Goal: Check status: Check status

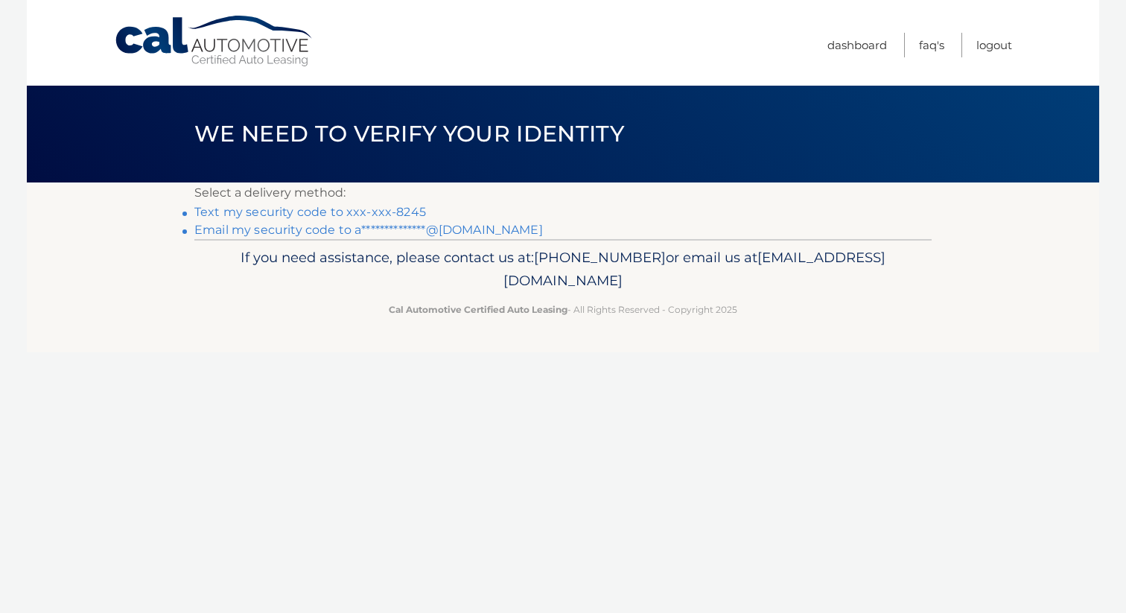
click at [370, 211] on link "Text my security code to xxx-xxx-8245" at bounding box center [310, 212] width 232 height 14
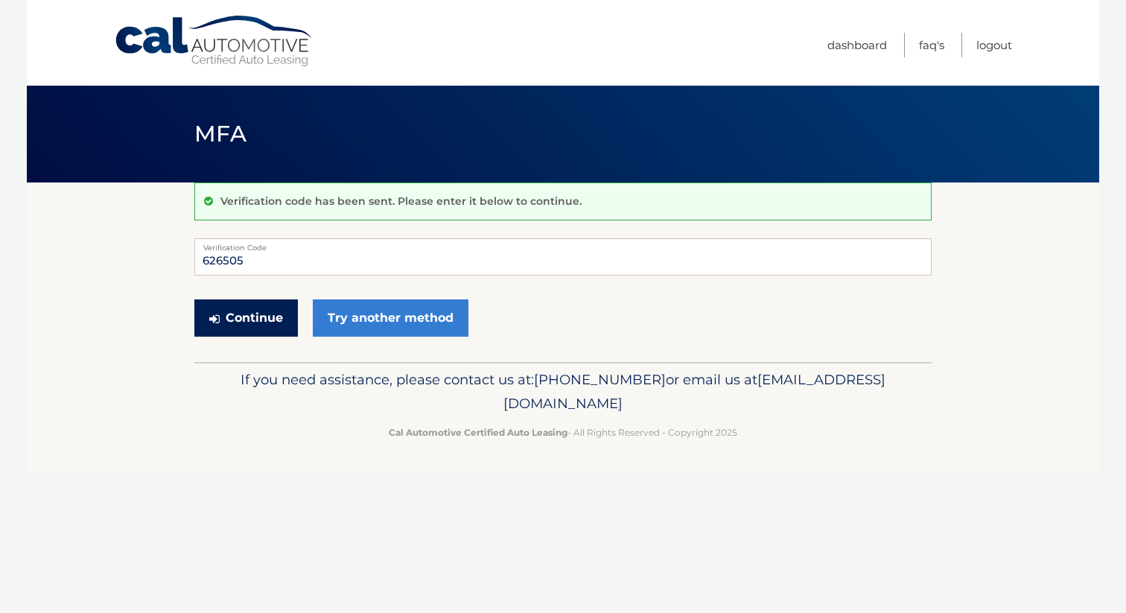
type input "626505"
click at [256, 324] on button "Continue" at bounding box center [246, 317] width 104 height 37
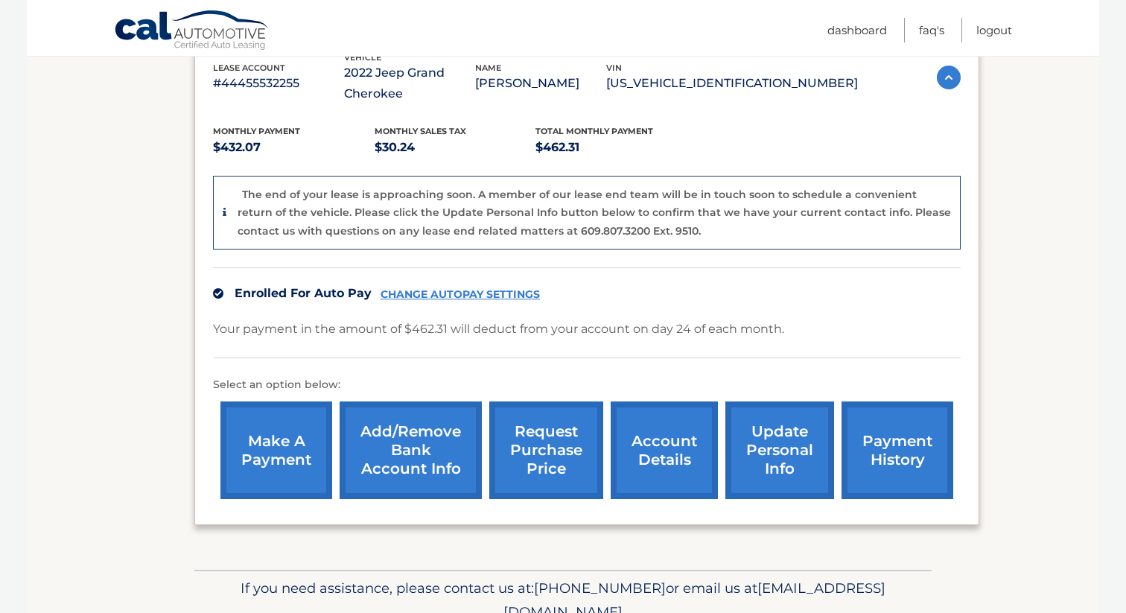
scroll to position [282, 0]
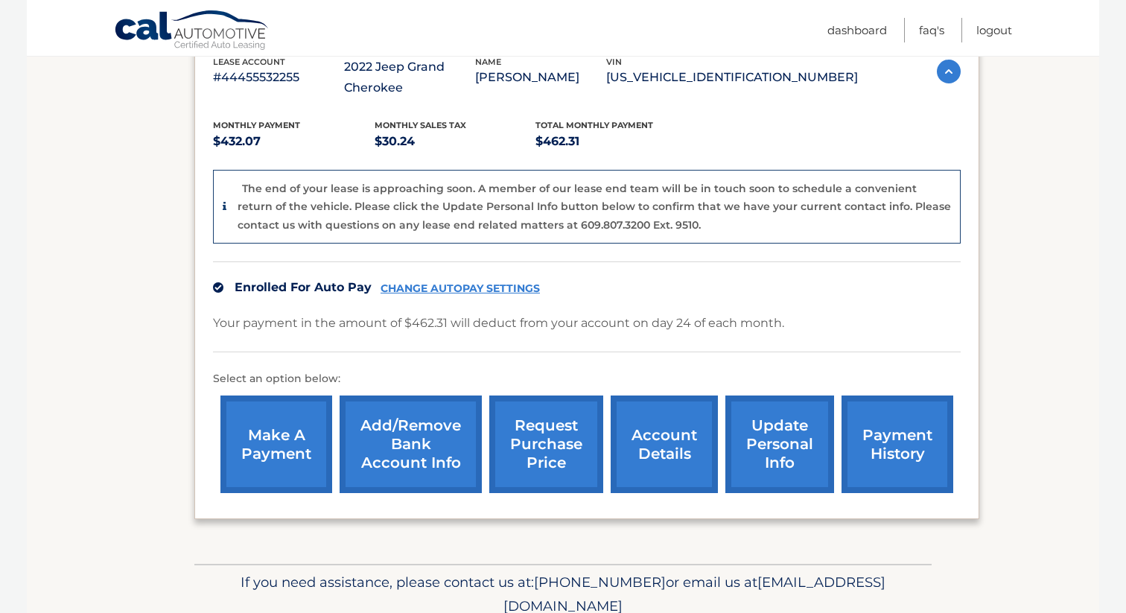
click at [658, 451] on link "account details" at bounding box center [664, 445] width 107 height 98
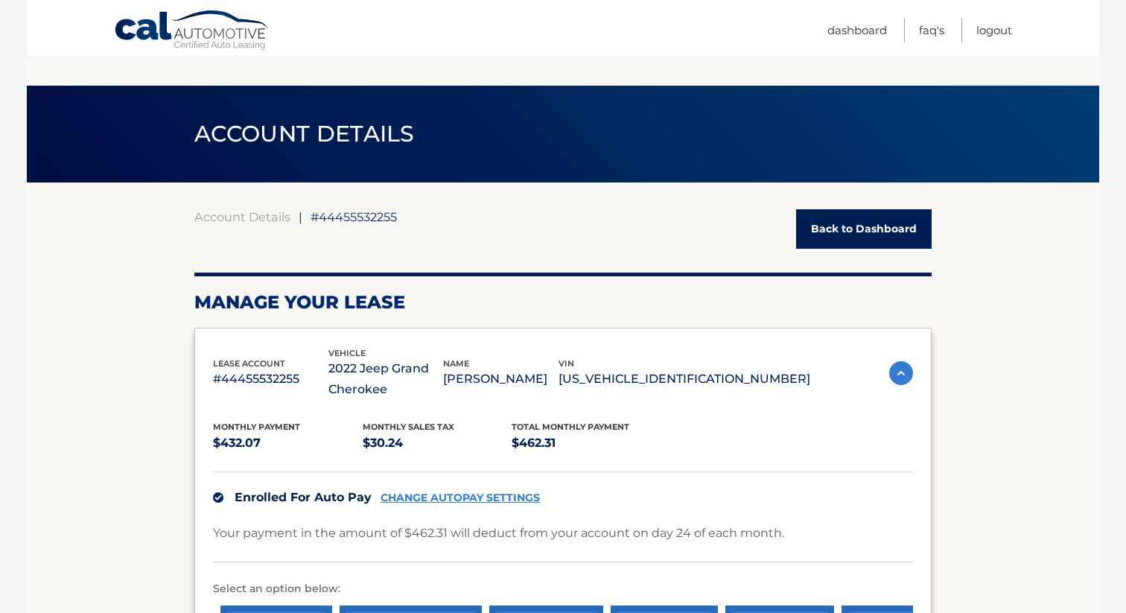
scroll to position [617, 0]
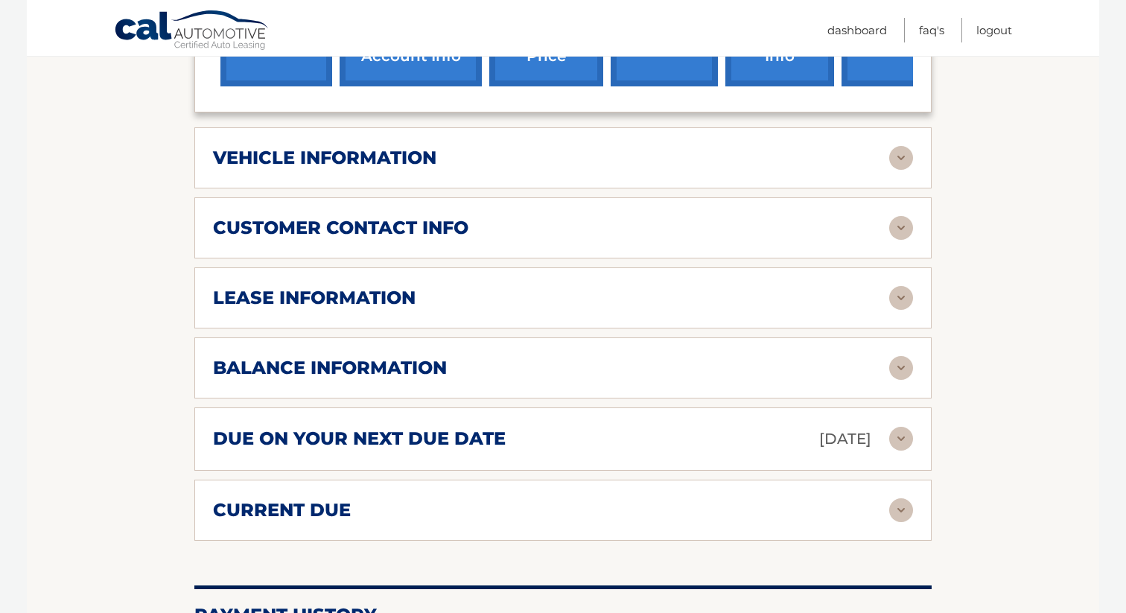
click at [536, 157] on div "vehicle information" at bounding box center [551, 158] width 676 height 22
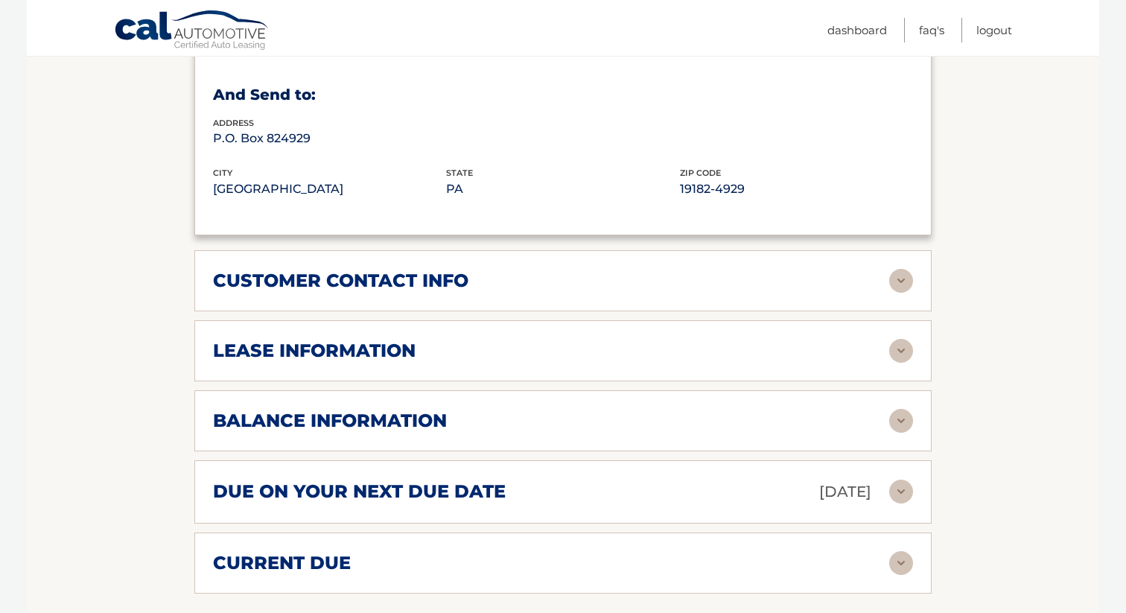
scroll to position [950, 0]
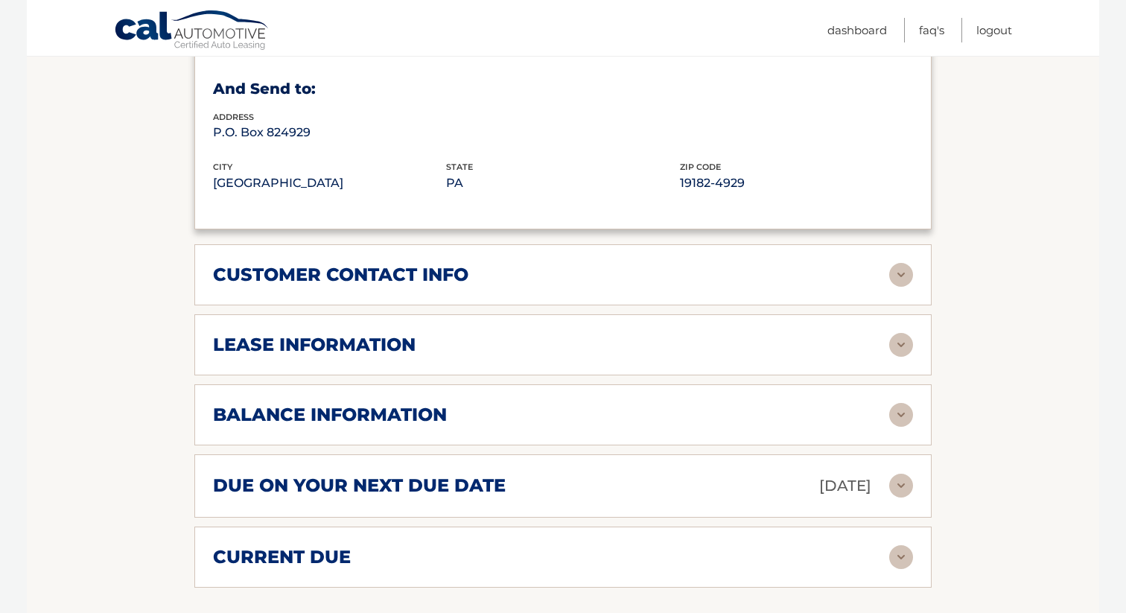
click at [499, 404] on div "balance information" at bounding box center [551, 415] width 676 height 22
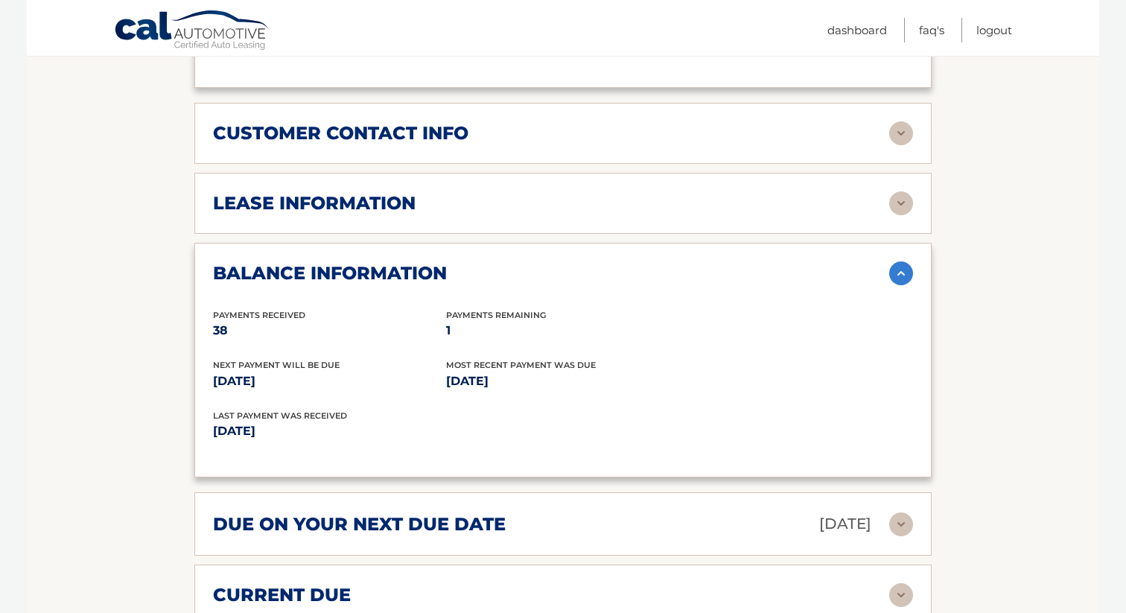
scroll to position [1128, 0]
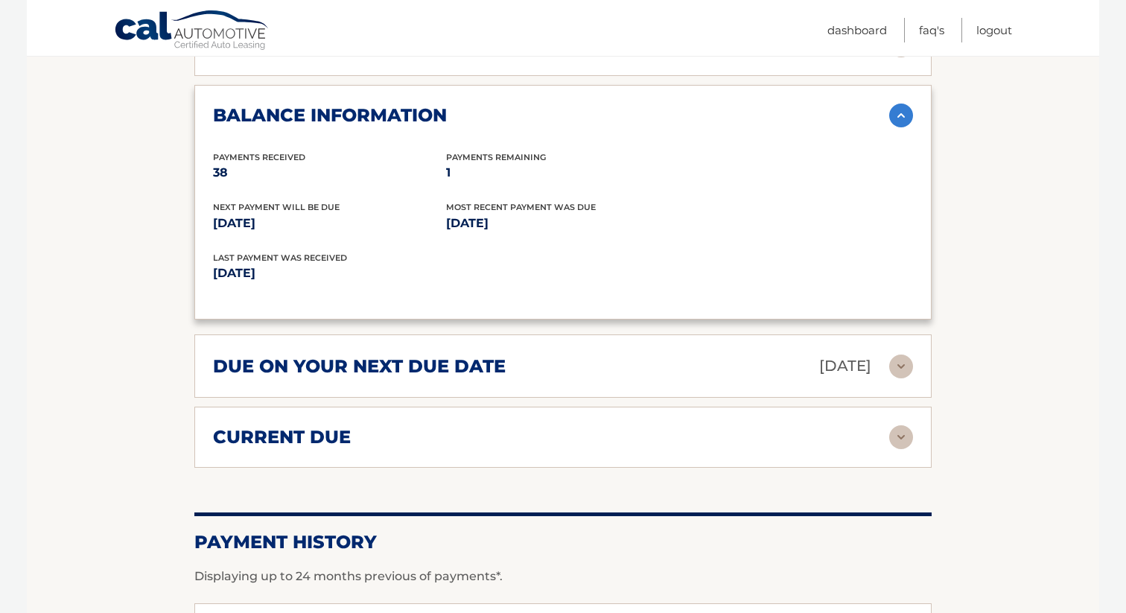
click at [500, 355] on h2 "due on your next due date" at bounding box center [359, 366] width 293 height 22
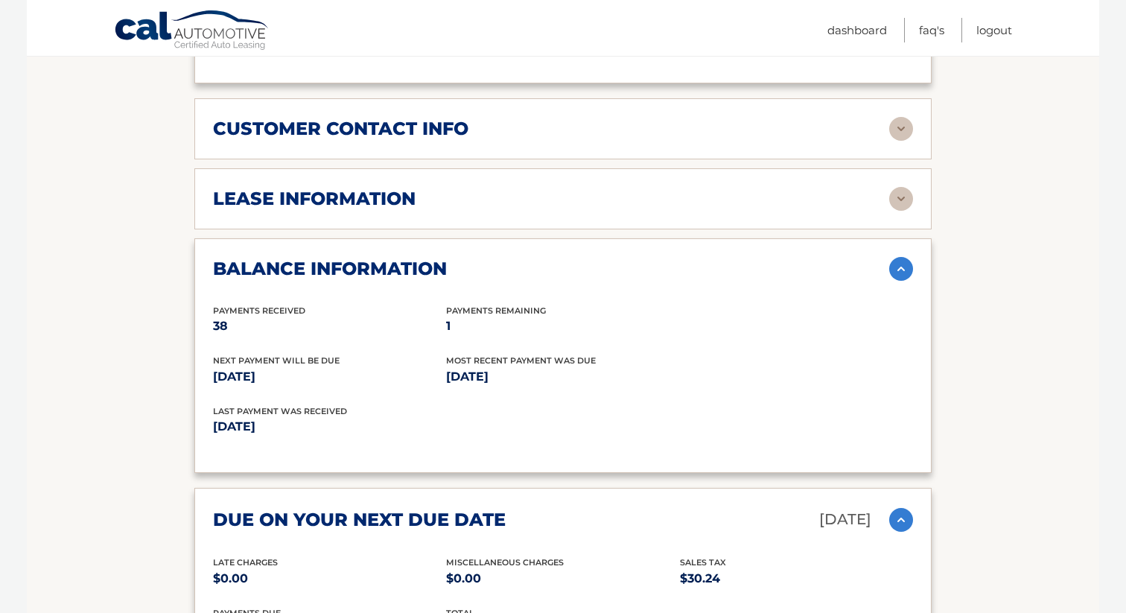
scroll to position [1081, 0]
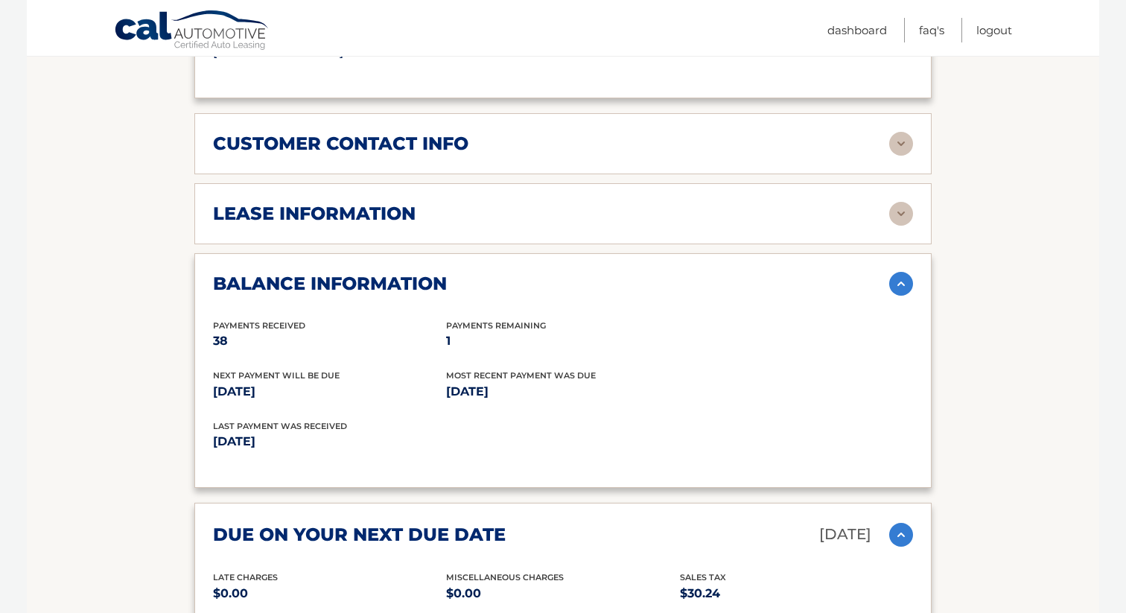
click at [538, 203] on div "lease information" at bounding box center [551, 214] width 676 height 22
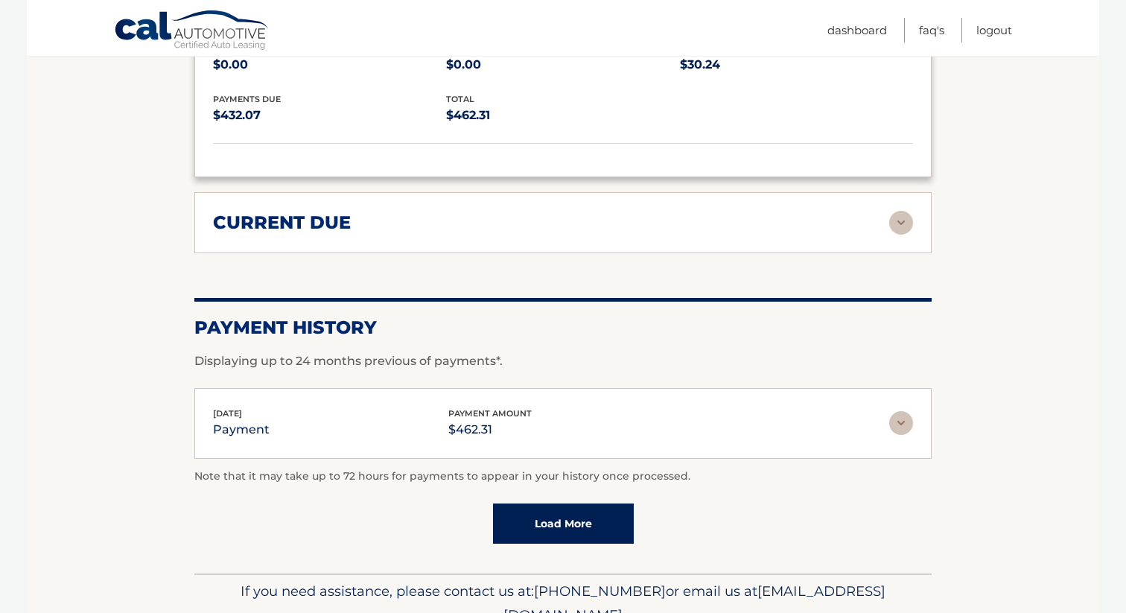
scroll to position [1935, 0]
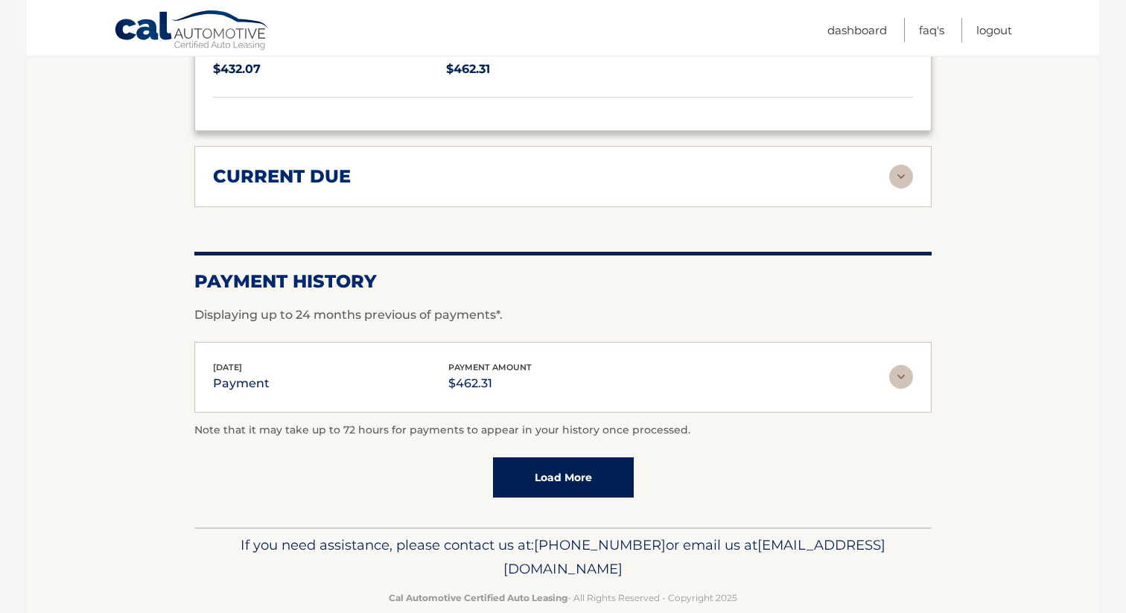
click at [521, 457] on link "Load More" at bounding box center [563, 477] width 141 height 40
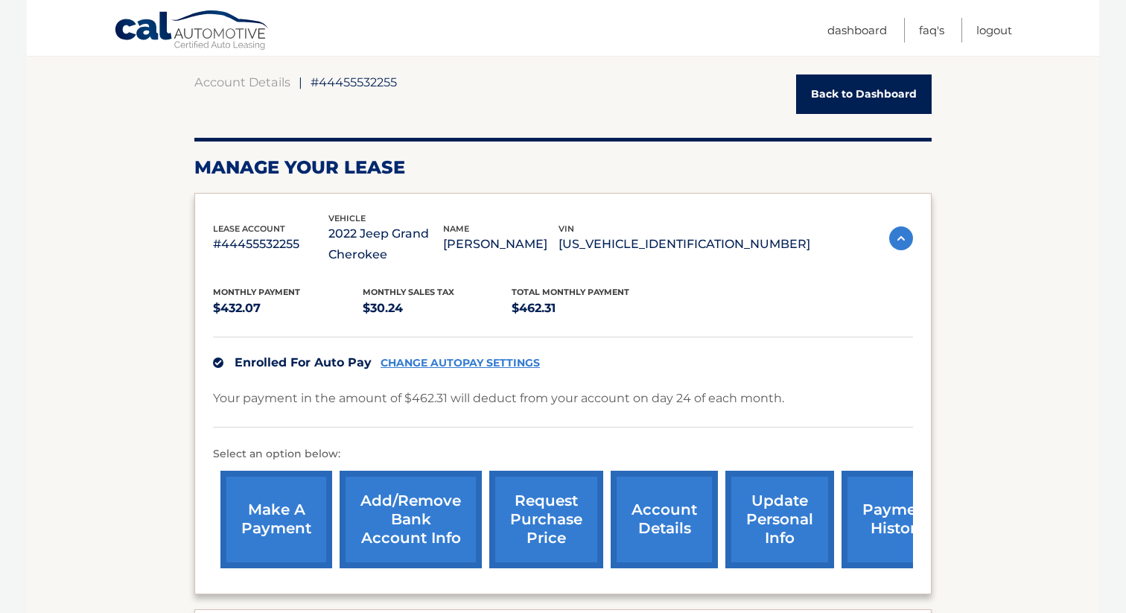
scroll to position [182, 0]
